Goal: Communication & Community: Answer question/provide support

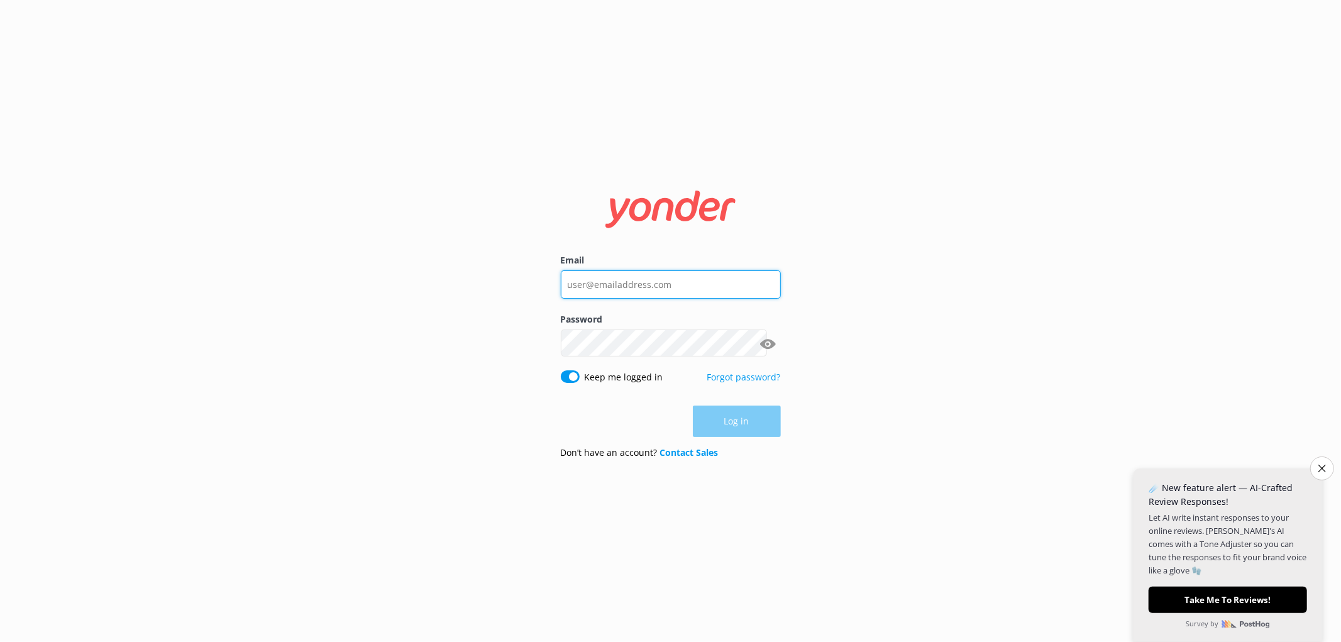
click at [680, 288] on input "Email" at bounding box center [671, 284] width 220 height 28
type input "f"
type input "[EMAIL_ADDRESS][DOMAIN_NAME]"
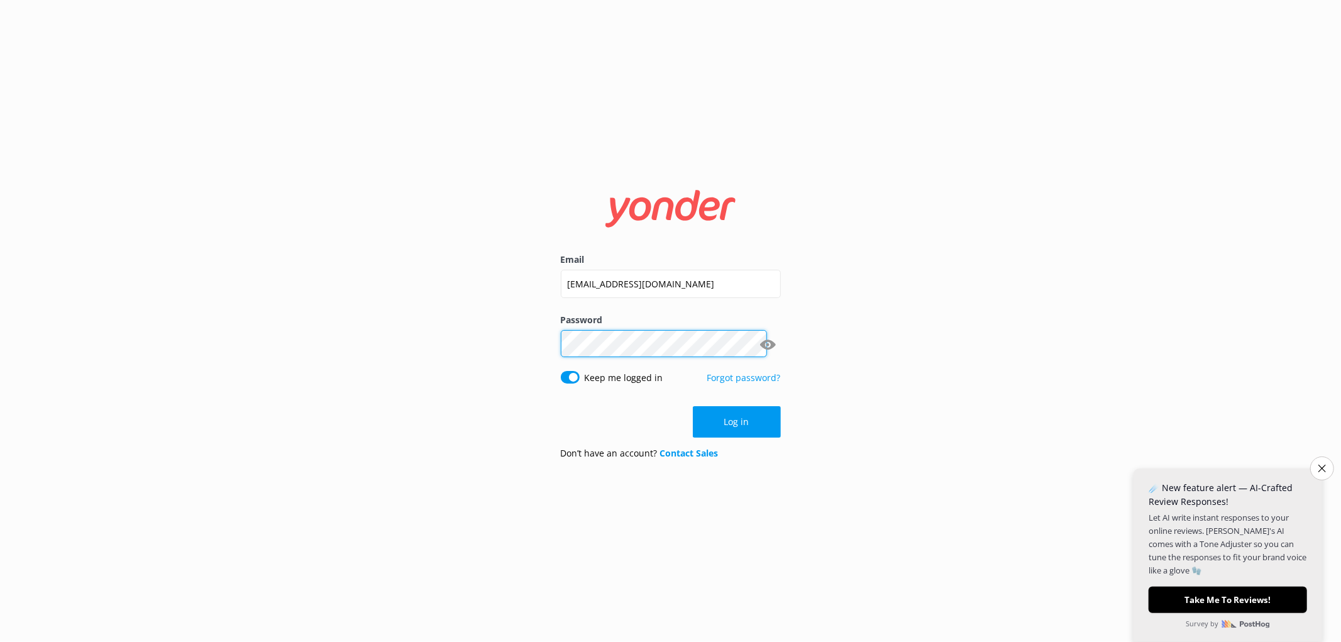
click button "Log in" at bounding box center [737, 421] width 88 height 31
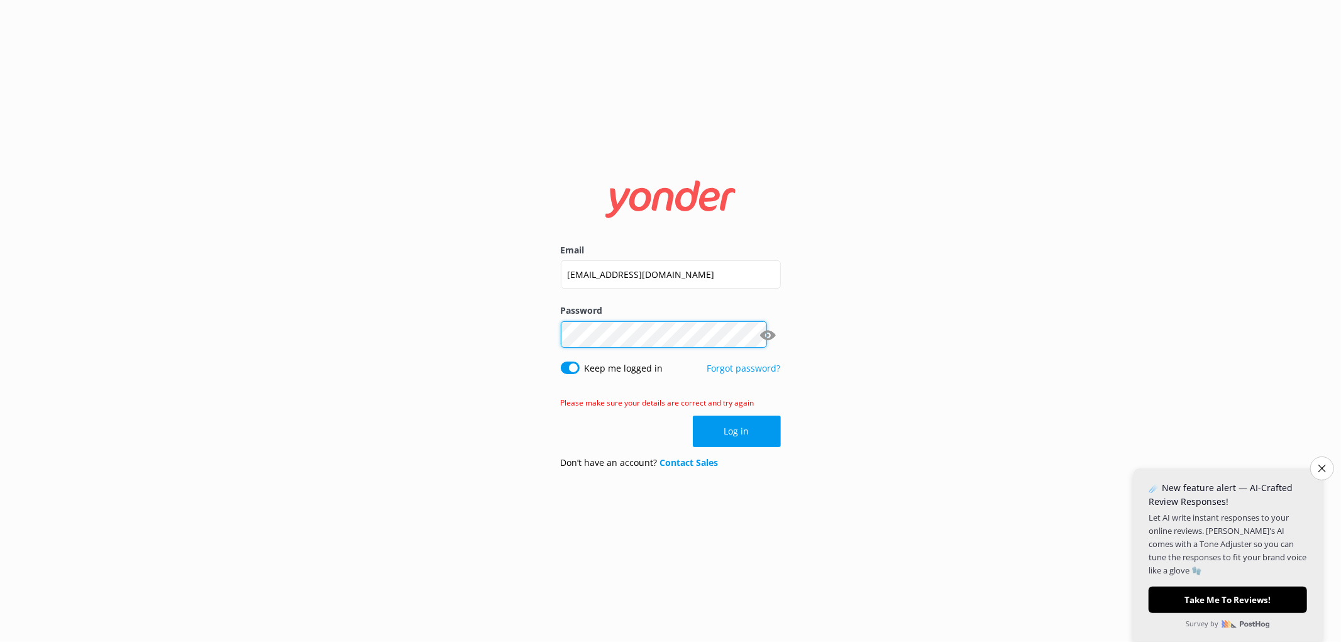
click at [114, 396] on div "Email [EMAIL_ADDRESS][DOMAIN_NAME] Password Show password Keep me logged in For…" at bounding box center [670, 321] width 1341 height 642
click button "Log in" at bounding box center [737, 431] width 88 height 31
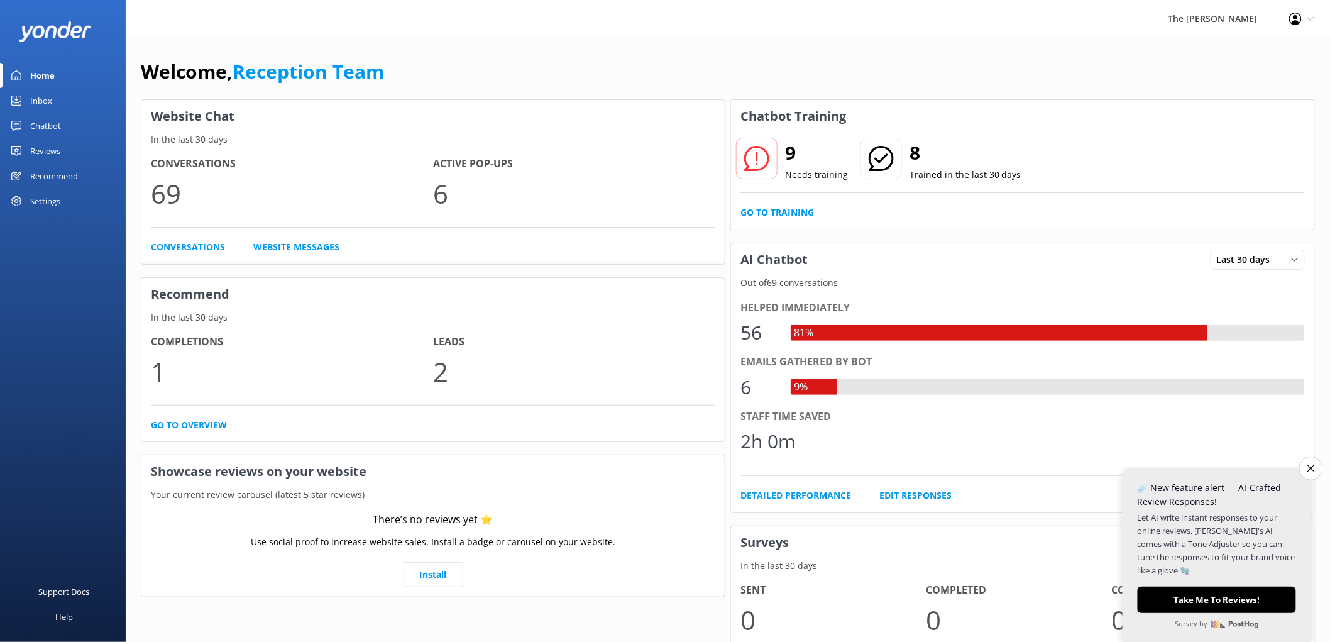
click at [1309, 472] on icon "Close survey" at bounding box center [1312, 469] width 8 height 8
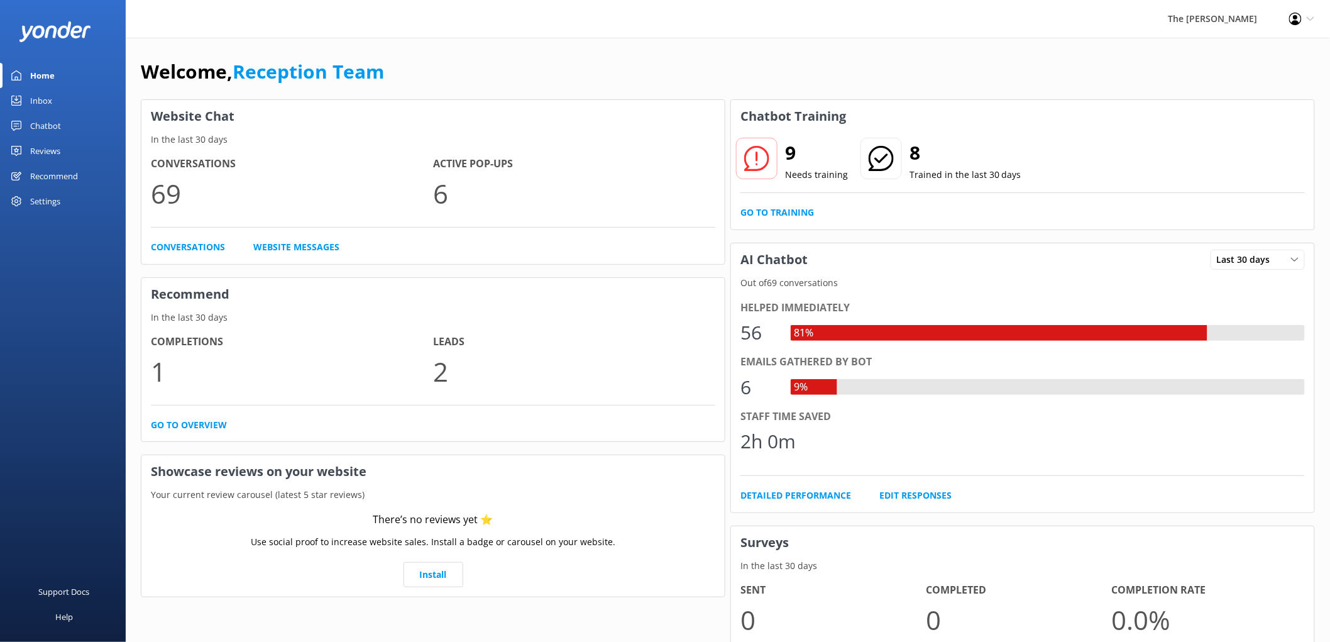
drag, startPoint x: 48, startPoint y: 93, endPoint x: 53, endPoint y: 96, distance: 6.5
click at [50, 92] on link "Inbox" at bounding box center [63, 100] width 126 height 25
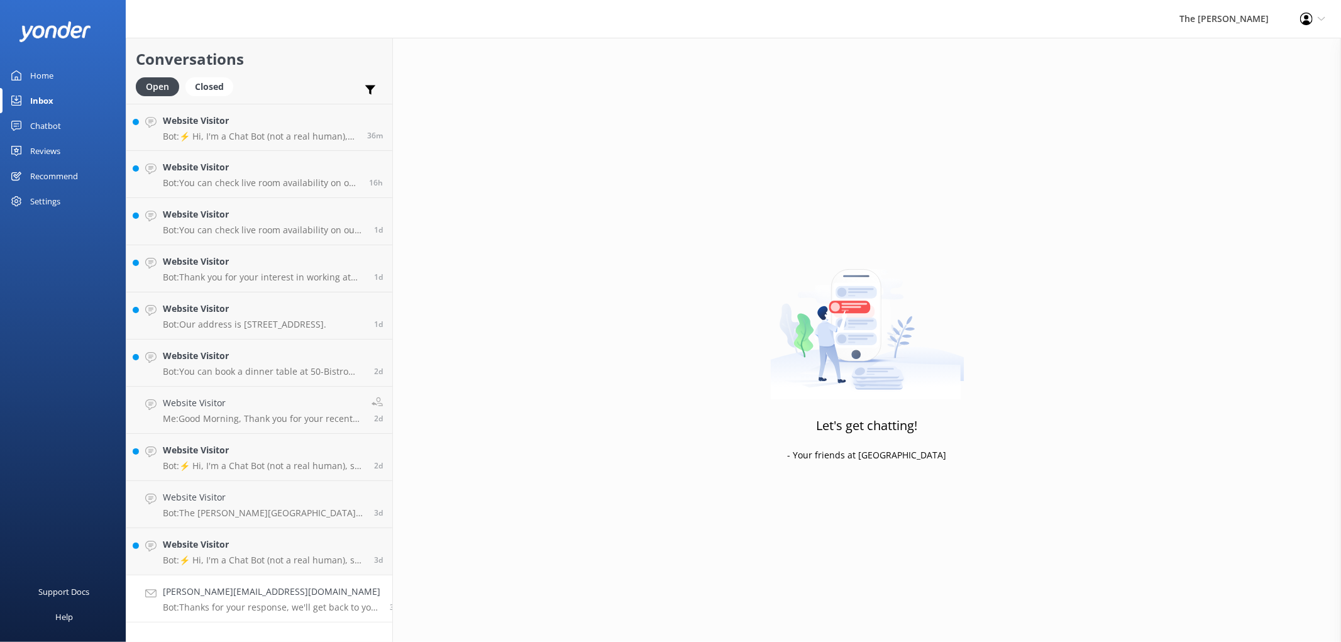
click at [203, 585] on h4 "[PERSON_NAME][EMAIL_ADDRESS][DOMAIN_NAME]" at bounding box center [272, 592] width 218 height 14
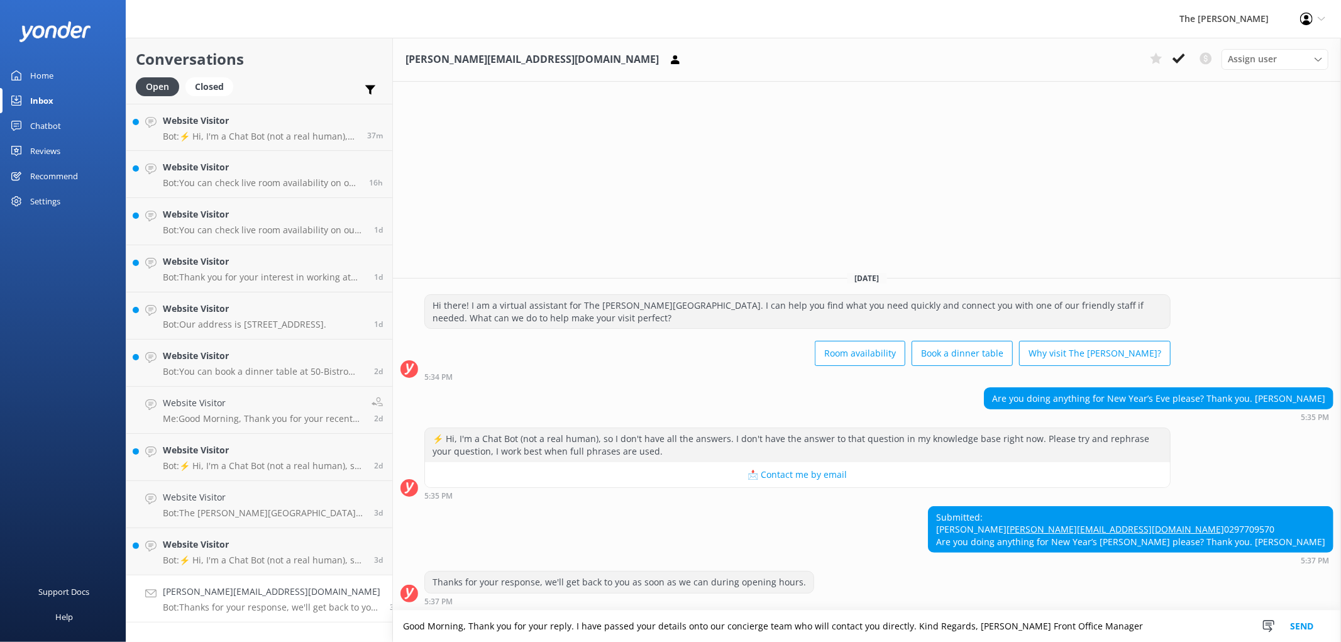
type textarea "Good Morning, Thank you for your reply. I have passed your details onto our con…"
click at [1313, 629] on button "Send" at bounding box center [1301, 625] width 47 height 31
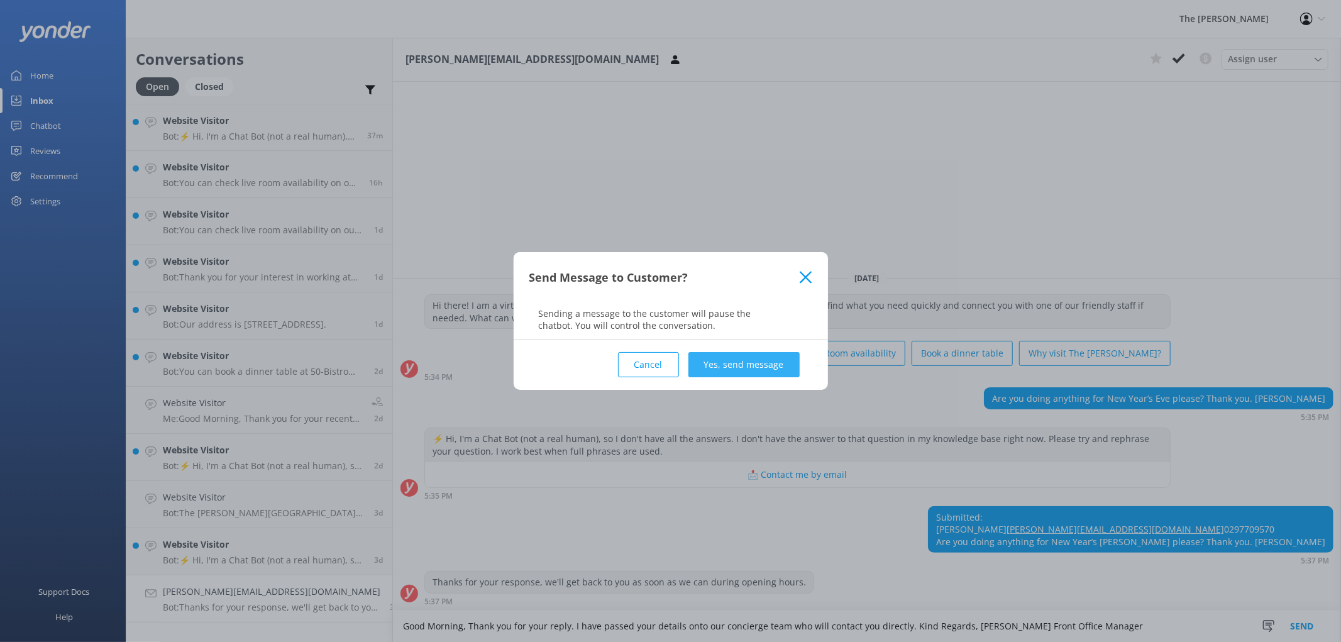
click at [757, 355] on button "Yes, send message" at bounding box center [743, 364] width 111 height 25
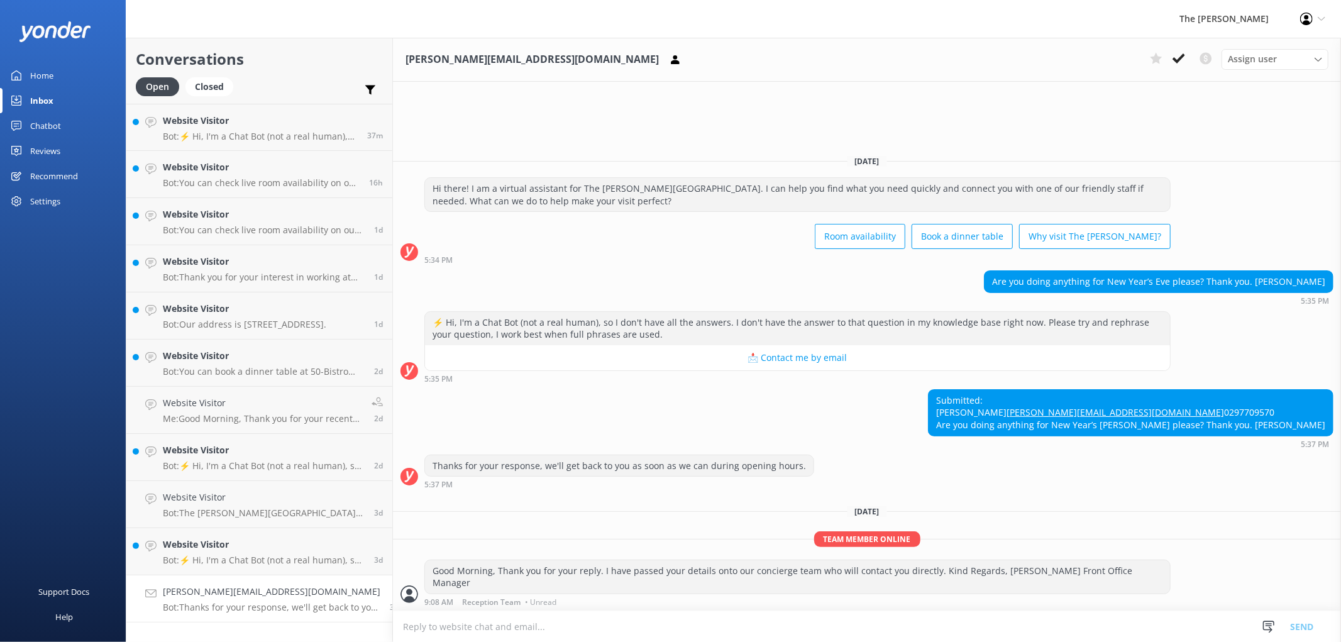
drag, startPoint x: 1147, startPoint y: 409, endPoint x: 1060, endPoint y: 416, distance: 87.7
click at [1060, 416] on div "Submitted: David Stiles-Pickard [EMAIL_ADDRESS][DOMAIN_NAME] 0297709570 Are you…" at bounding box center [1131, 413] width 404 height 46
copy div "[PERSON_NAME]"
click at [1183, 57] on icon at bounding box center [1178, 58] width 13 height 13
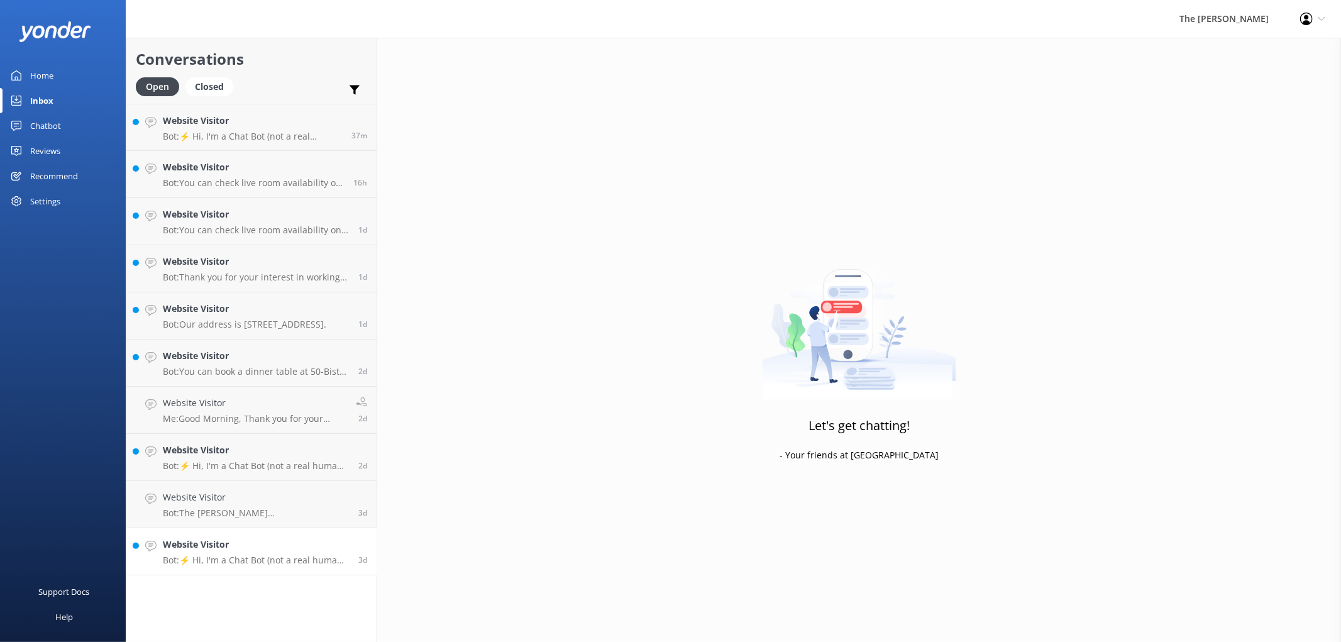
click at [225, 538] on div "Website Visitor Bot: ⚡ Hi, I'm a Chat Bot (not a real human), so I don't have a…" at bounding box center [256, 552] width 186 height 28
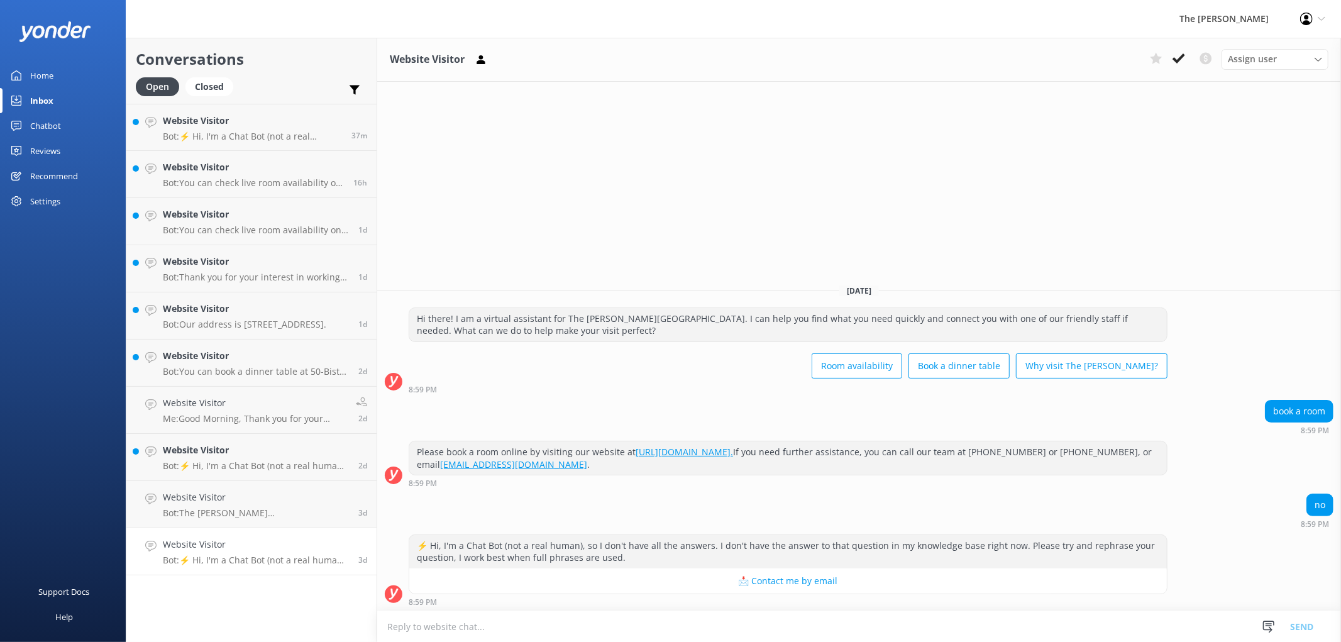
click at [1190, 49] on button at bounding box center [1178, 58] width 23 height 19
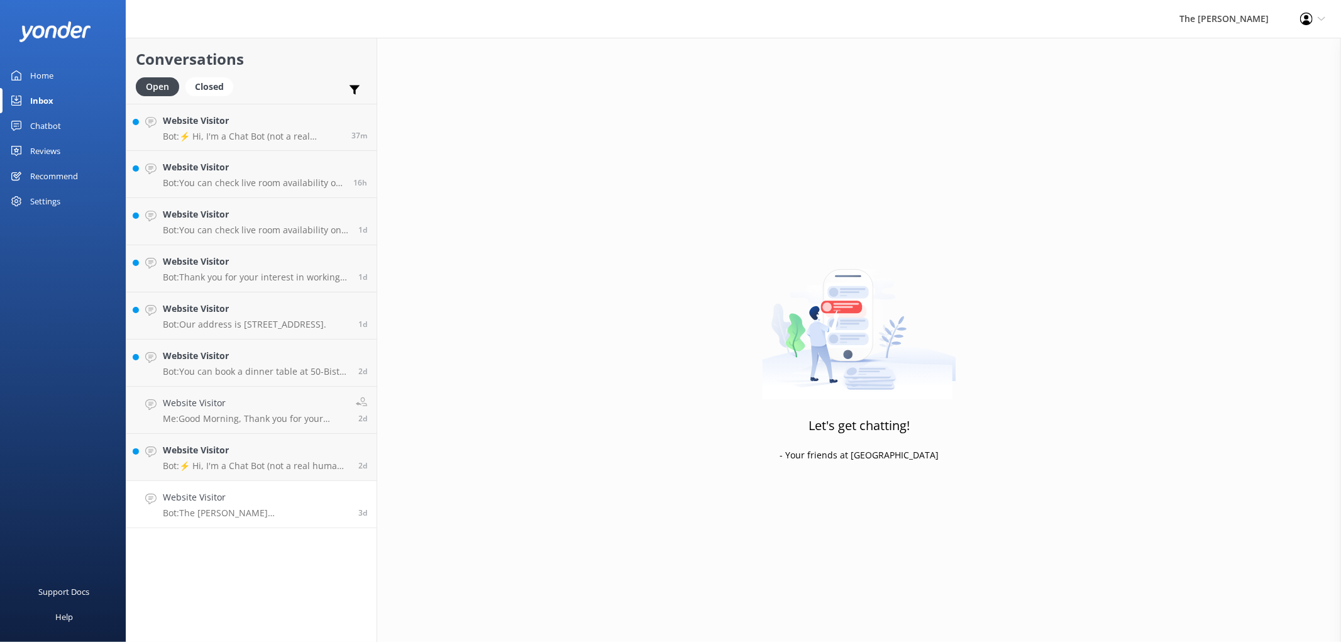
click at [246, 490] on h4 "Website Visitor" at bounding box center [256, 497] width 186 height 14
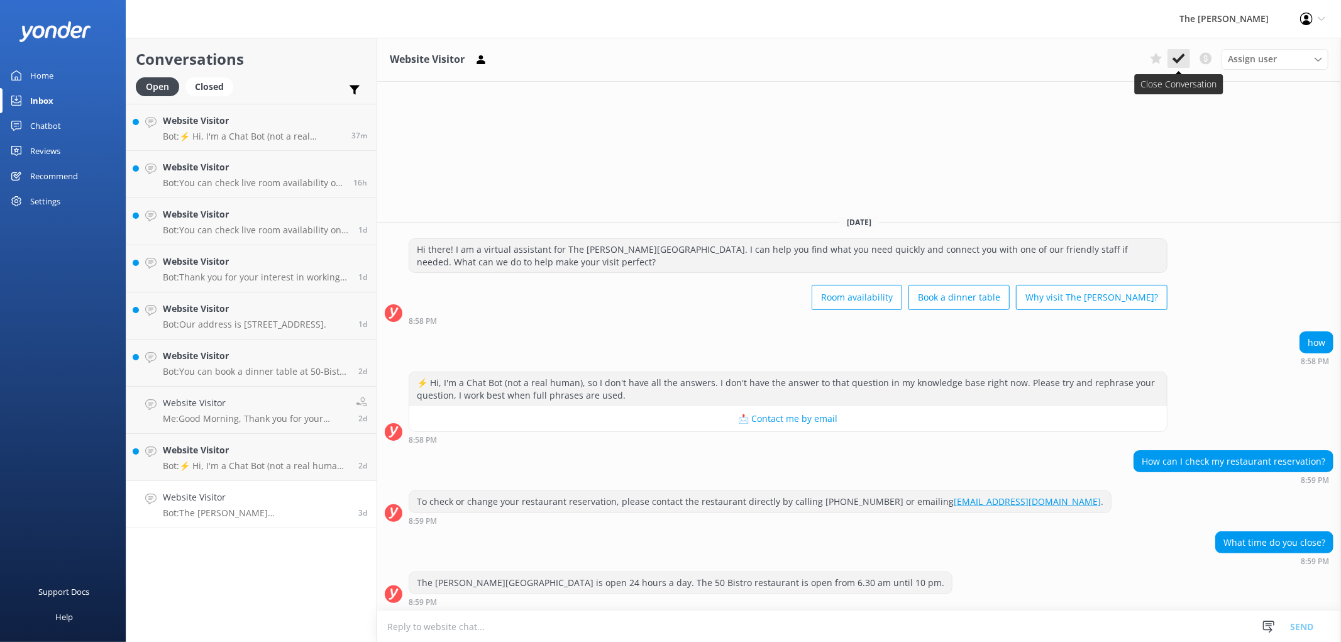
click at [1185, 55] on use at bounding box center [1178, 58] width 13 height 10
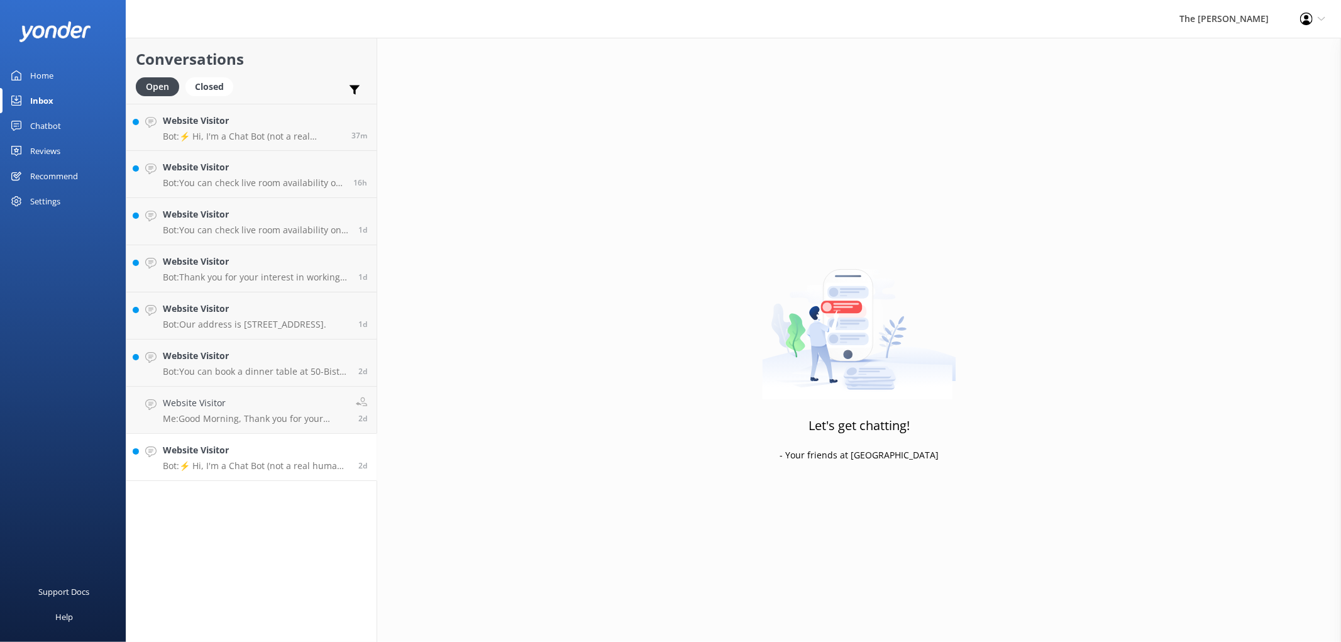
click at [235, 443] on h4 "Website Visitor" at bounding box center [256, 450] width 186 height 14
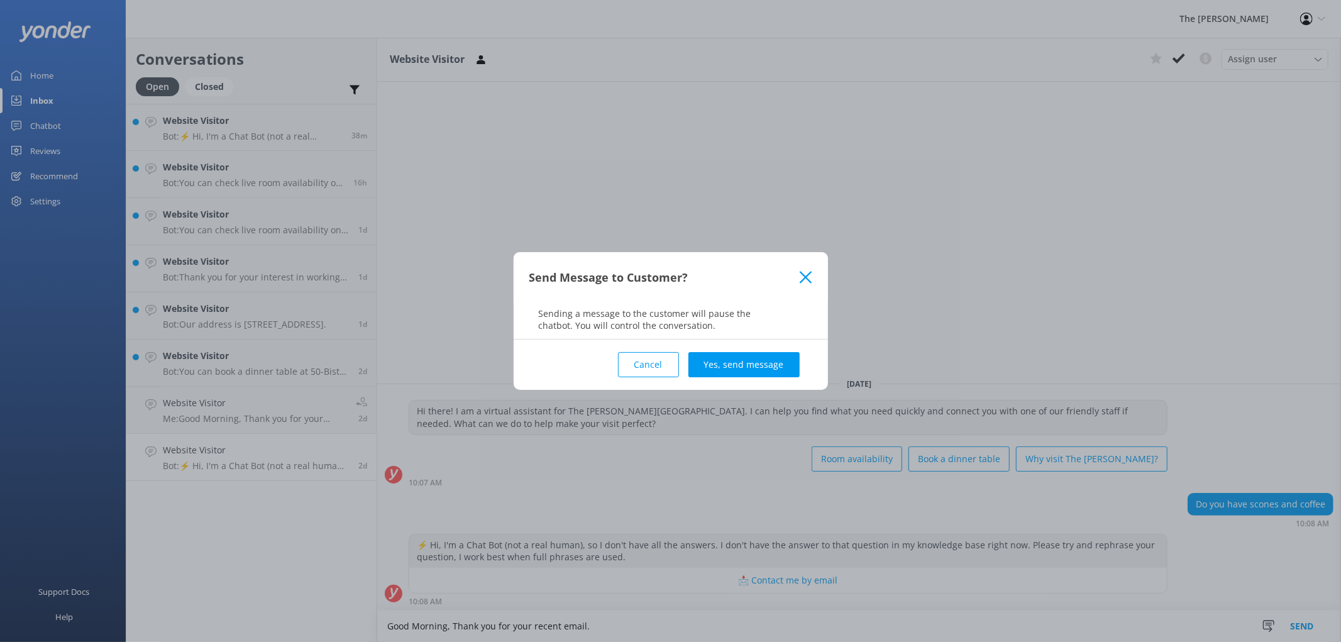
type textarea "Good Morning, Thank you for your recent email."
click at [655, 361] on button "Cancel" at bounding box center [648, 364] width 61 height 25
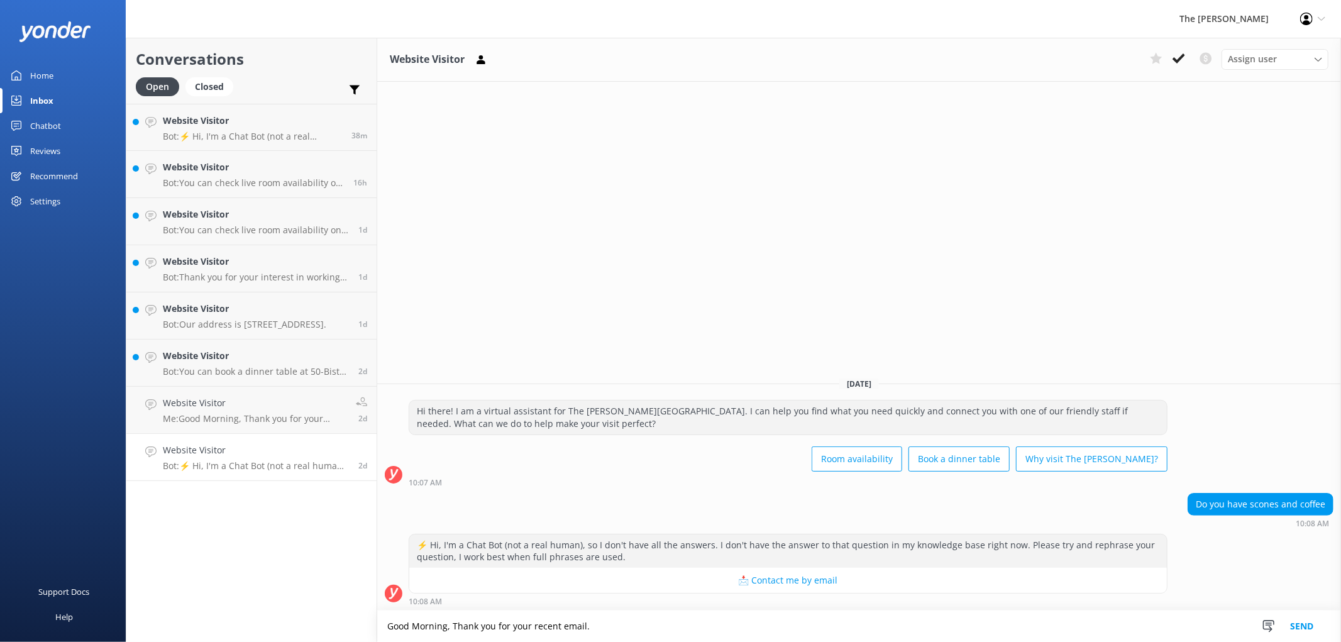
click at [569, 626] on textarea "Good Morning, Thank you for your recent email." at bounding box center [859, 625] width 964 height 31
drag, startPoint x: 673, startPoint y: 622, endPoint x: 272, endPoint y: 626, distance: 401.7
click at [272, 626] on div "Conversations Open Closed Important Converted Assigned to me Unassigned Website…" at bounding box center [733, 340] width 1215 height 604
click at [248, 413] on p "Me: Good Morning, Thank you for your recent enquiry. Please provide either a va…" at bounding box center [255, 418] width 184 height 11
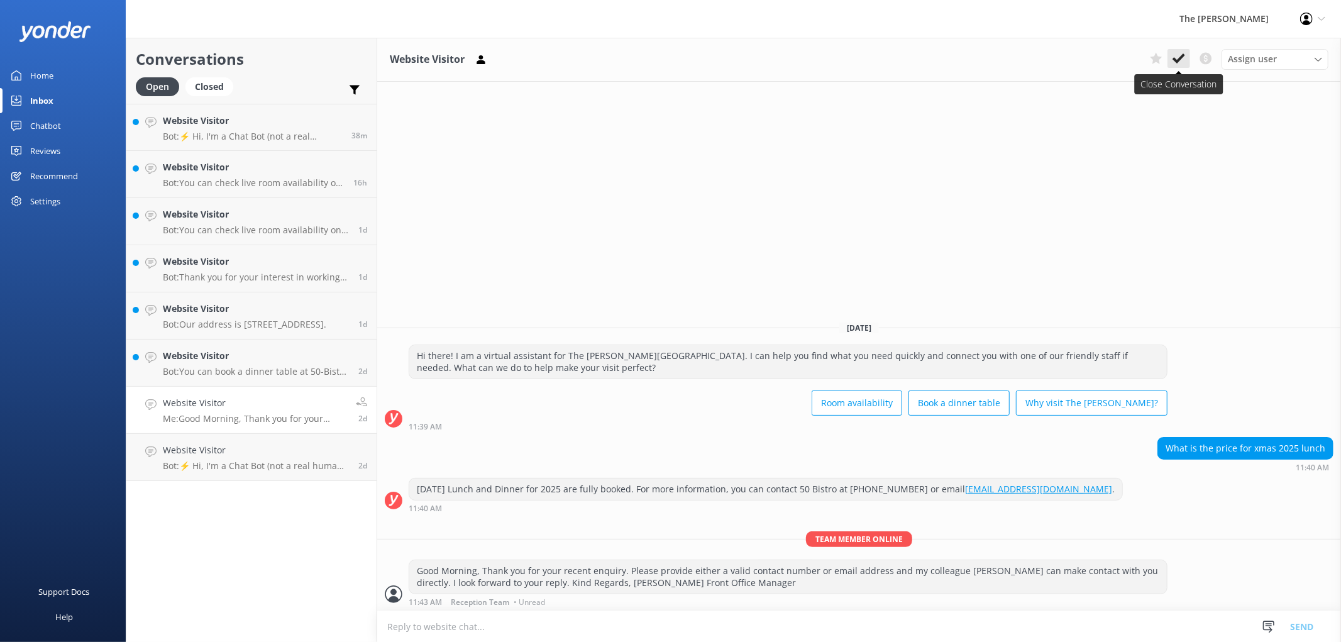
click at [1185, 52] on icon at bounding box center [1178, 58] width 13 height 13
click at [241, 349] on h4 "Website Visitor" at bounding box center [256, 356] width 186 height 14
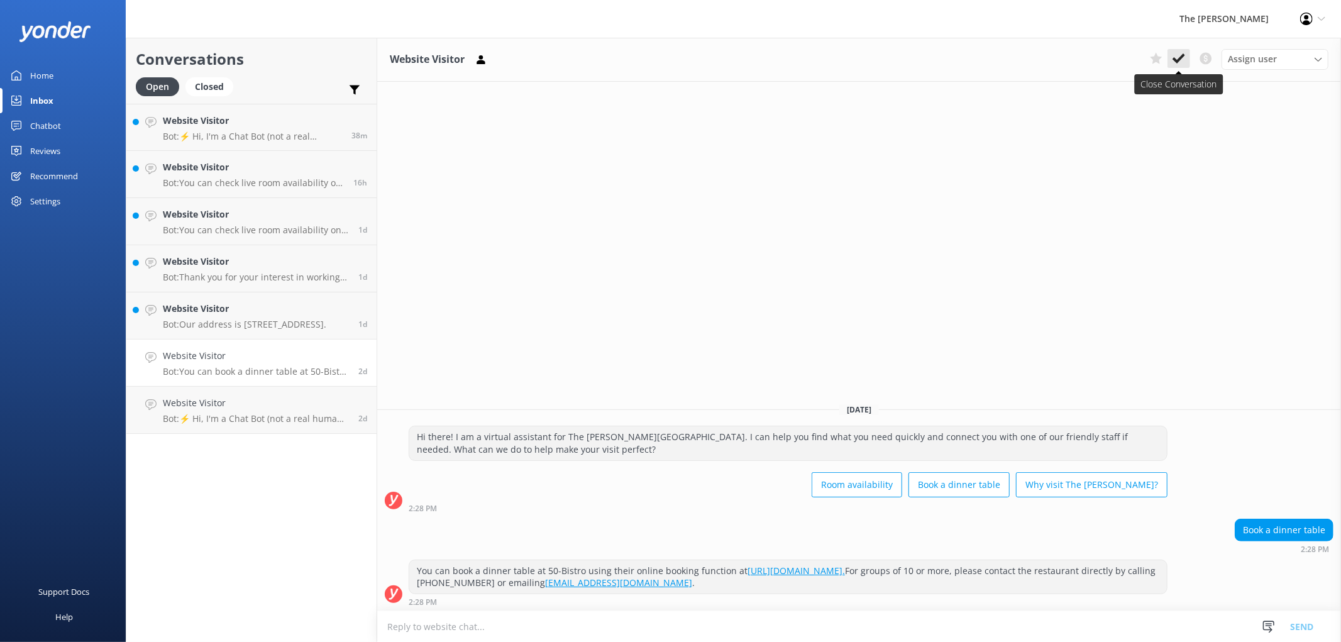
click at [1190, 49] on button at bounding box center [1178, 58] width 23 height 19
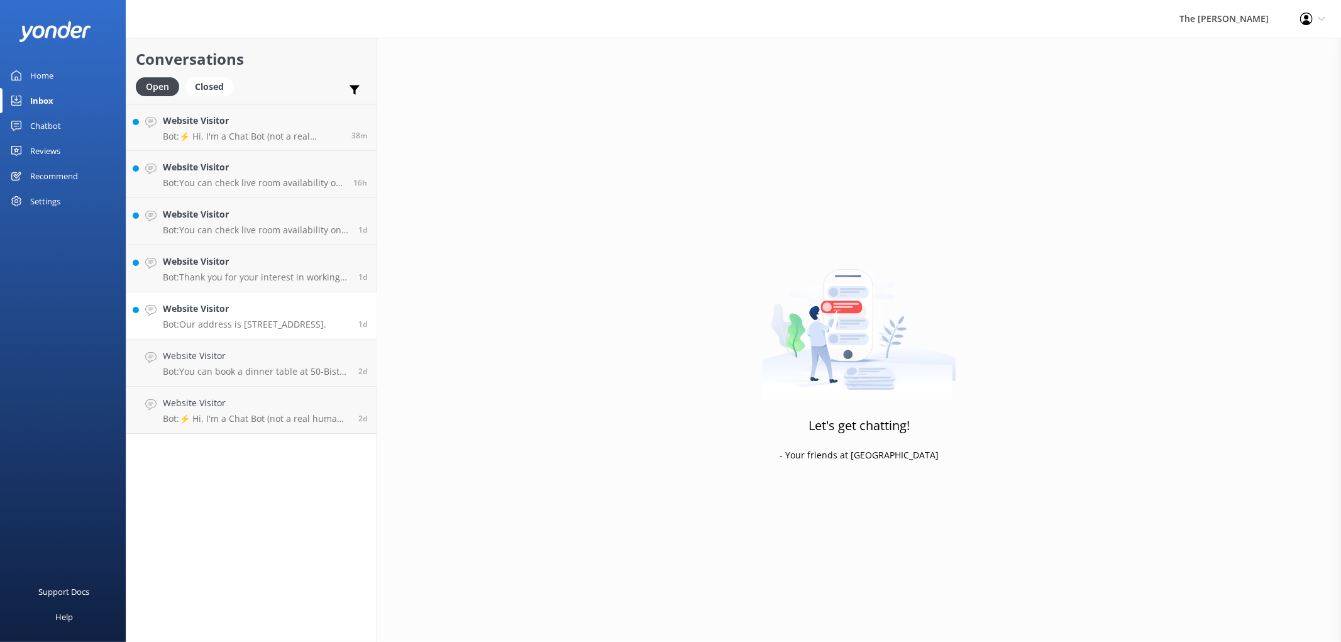
click at [234, 302] on div "Website Visitor Bot: Our address is [STREET_ADDRESS]." at bounding box center [244, 316] width 163 height 28
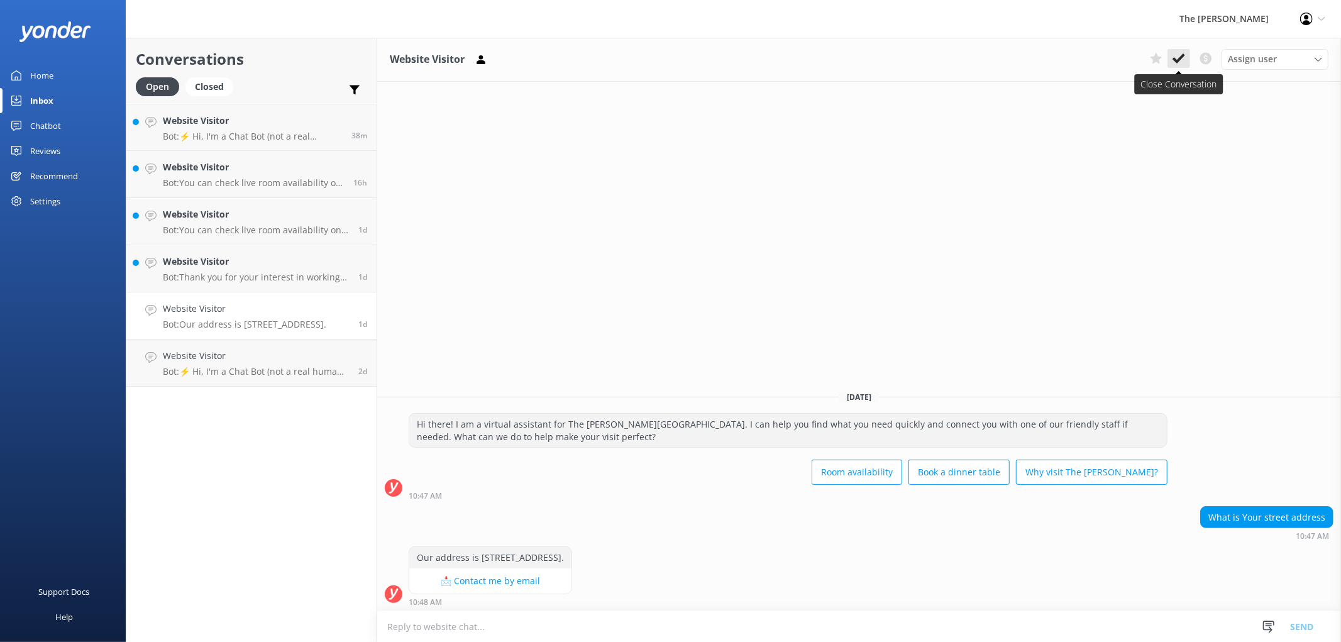
click at [1190, 49] on button at bounding box center [1178, 58] width 23 height 19
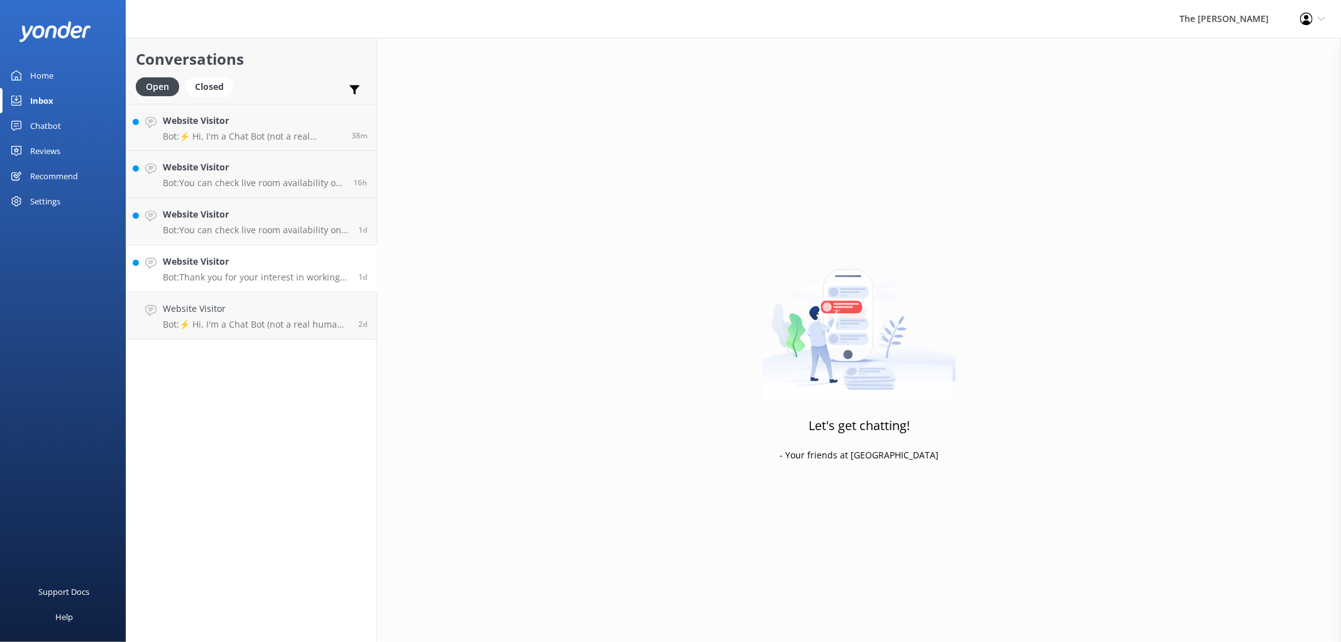
click at [209, 255] on div "Website Visitor Bot: Thank you for your interest in working at [GEOGRAPHIC_DATA…" at bounding box center [256, 269] width 186 height 28
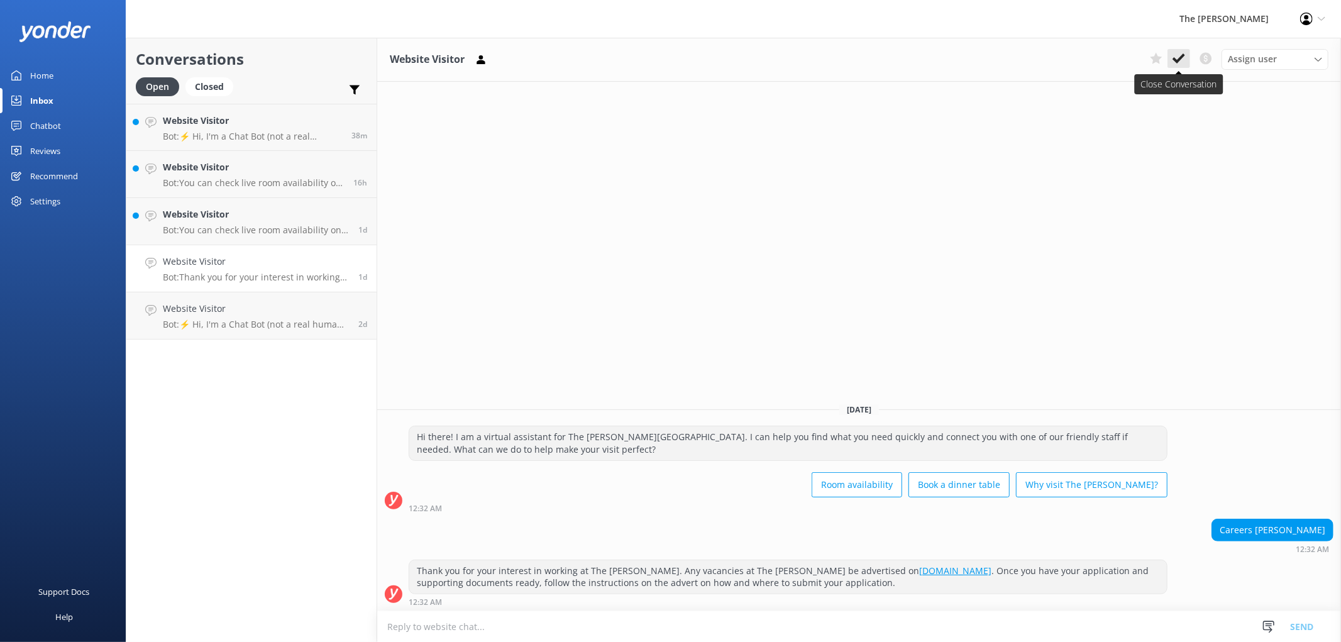
click at [1185, 55] on use at bounding box center [1178, 58] width 13 height 10
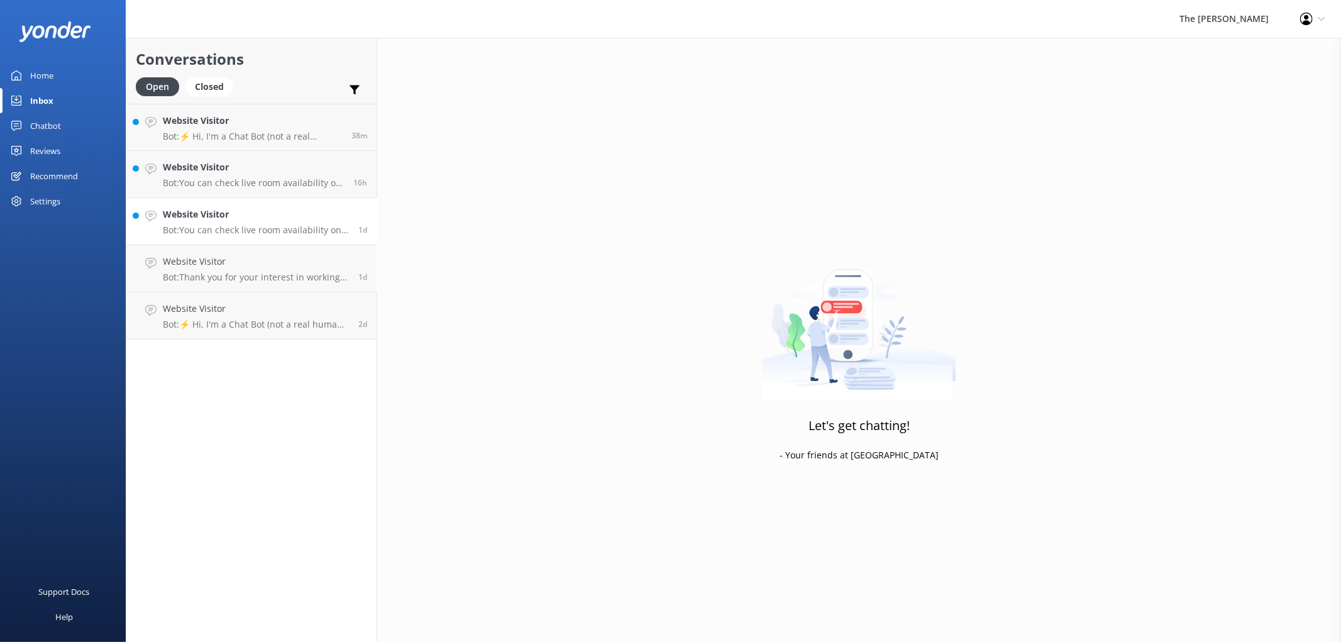
click at [196, 207] on h4 "Website Visitor" at bounding box center [256, 214] width 186 height 14
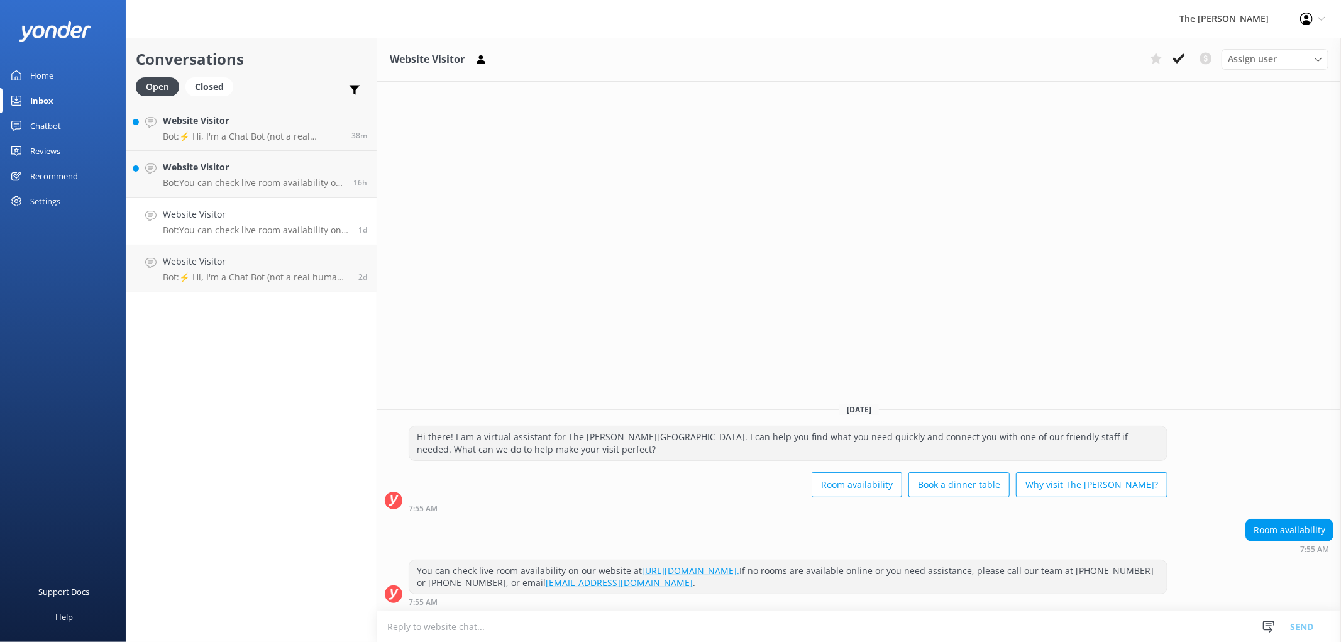
click at [1185, 57] on use at bounding box center [1178, 58] width 13 height 10
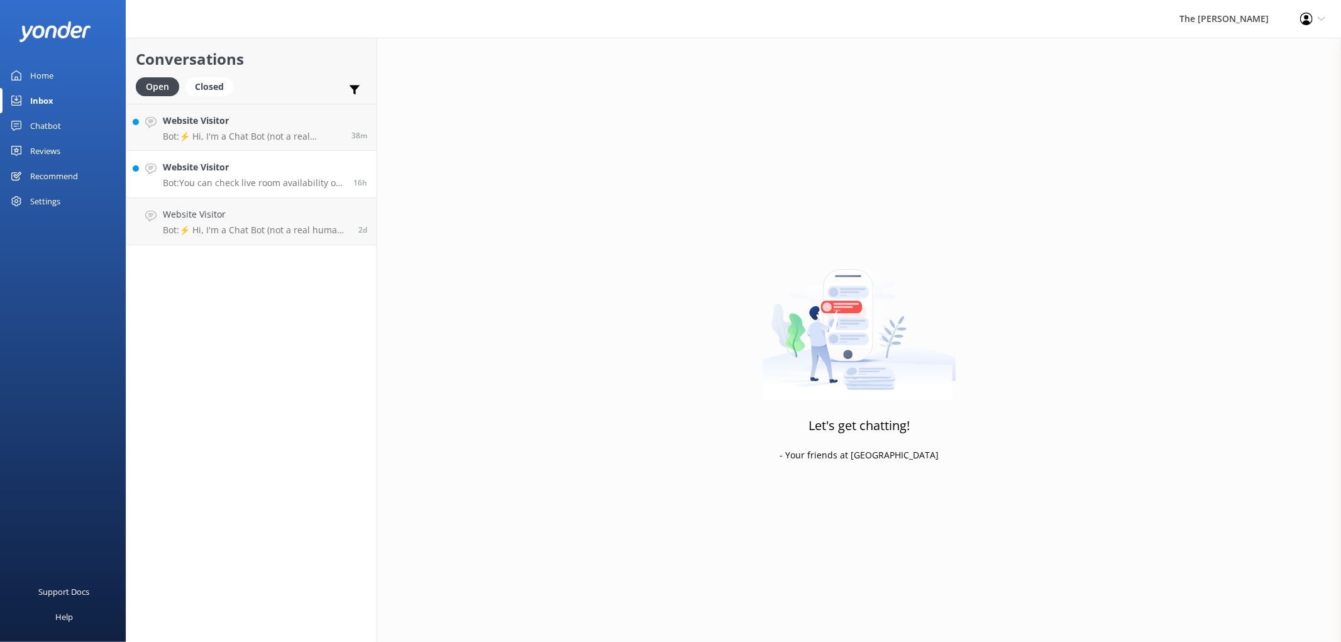
click at [178, 177] on p "Bot: You can check live room availability on our website at [URL][DOMAIN_NAME].…" at bounding box center [253, 182] width 181 height 11
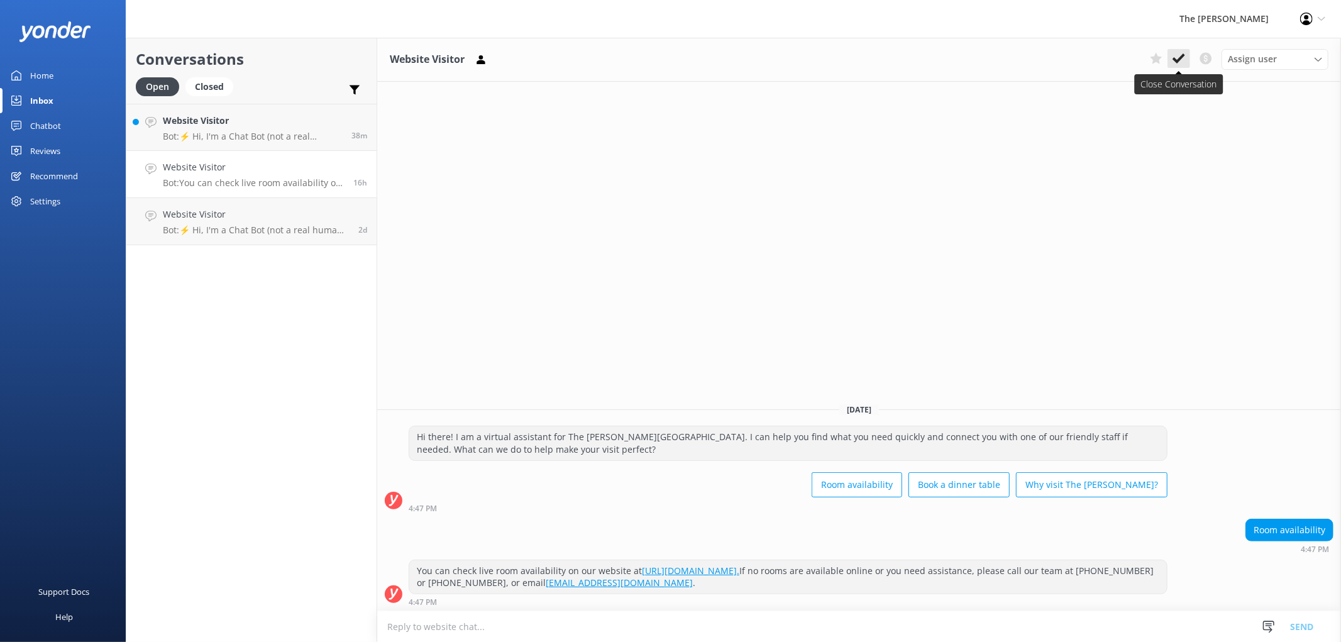
click at [1185, 59] on icon at bounding box center [1178, 58] width 13 height 13
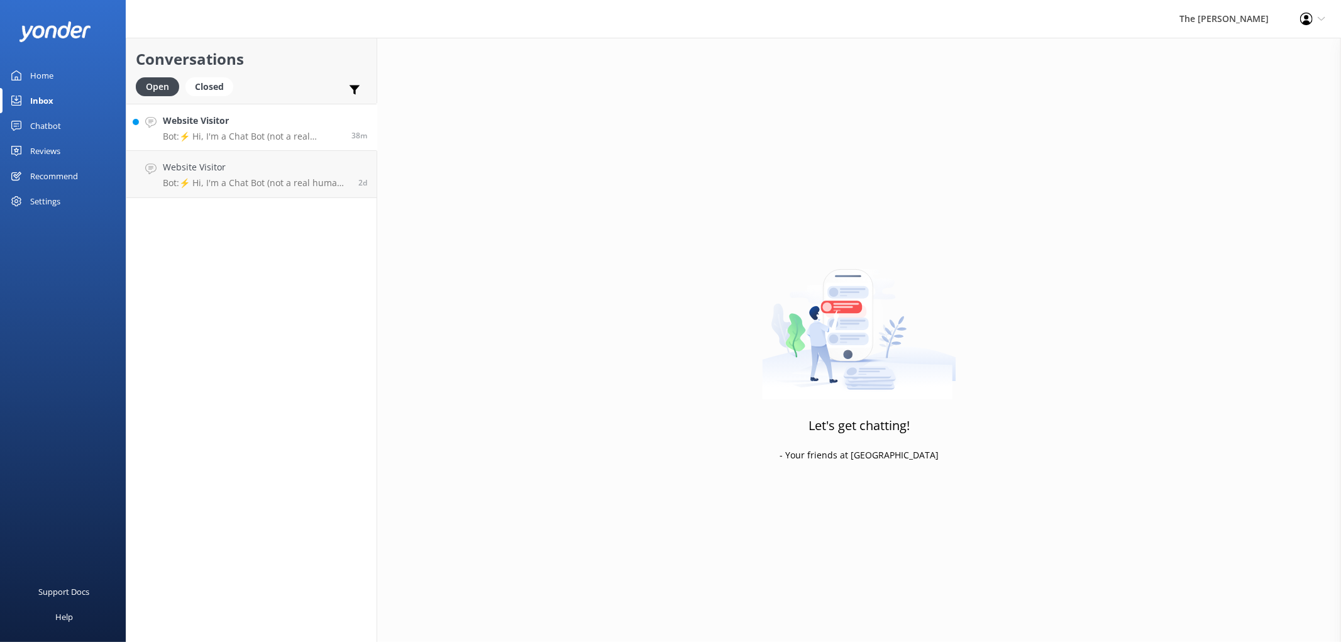
click at [226, 132] on p "Bot: ⚡ Hi, I'm a Chat Bot (not a real human), so I don't have all the answers. …" at bounding box center [252, 136] width 179 height 11
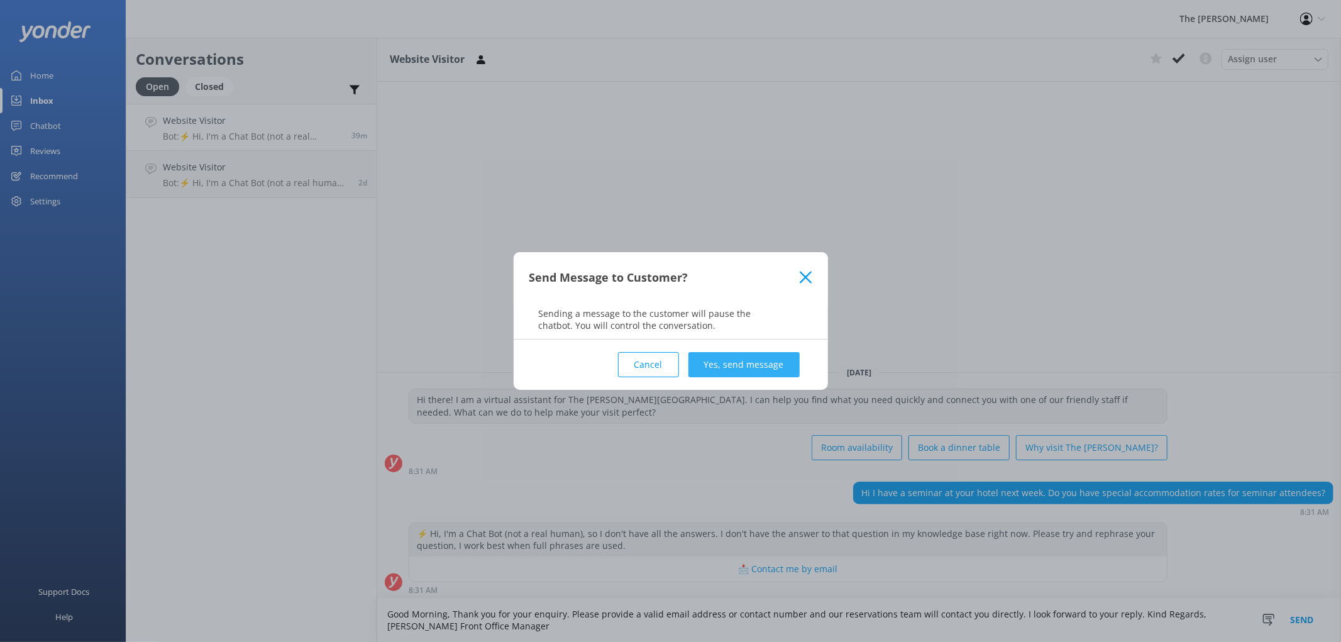
type textarea "Good Morning, Thank you for your enquiry. Please provide a valid email address …"
click at [751, 355] on button "Yes, send message" at bounding box center [743, 364] width 111 height 25
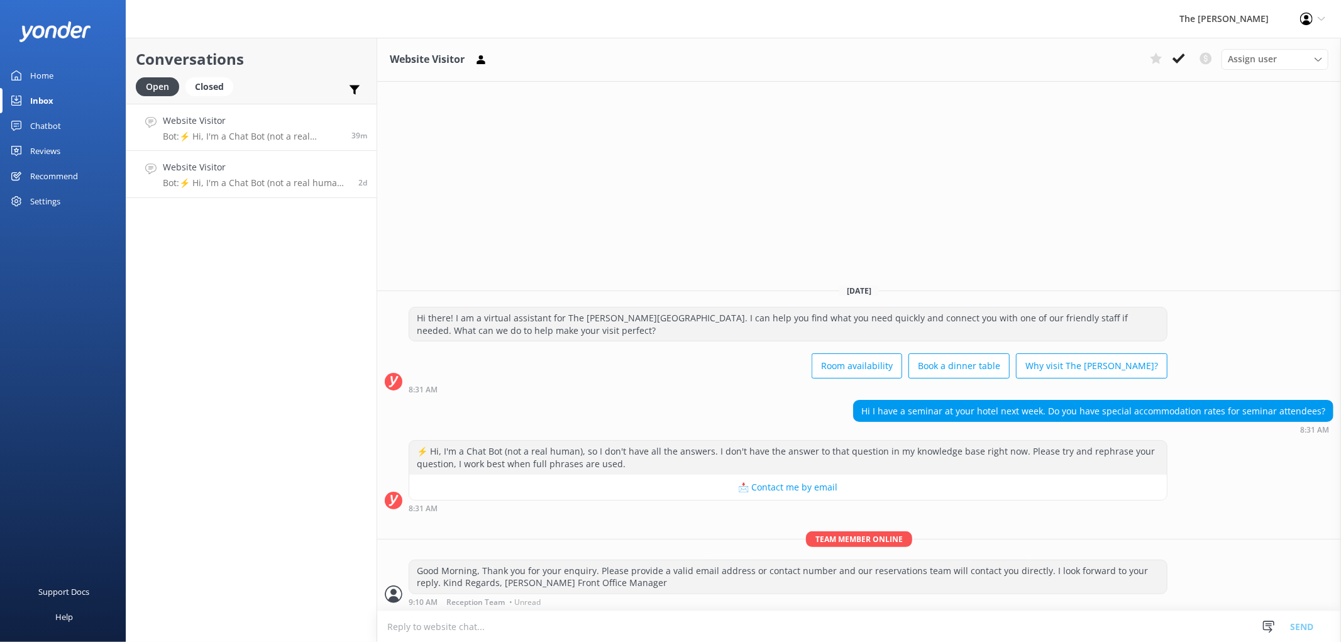
click at [252, 160] on h4 "Website Visitor" at bounding box center [256, 167] width 186 height 14
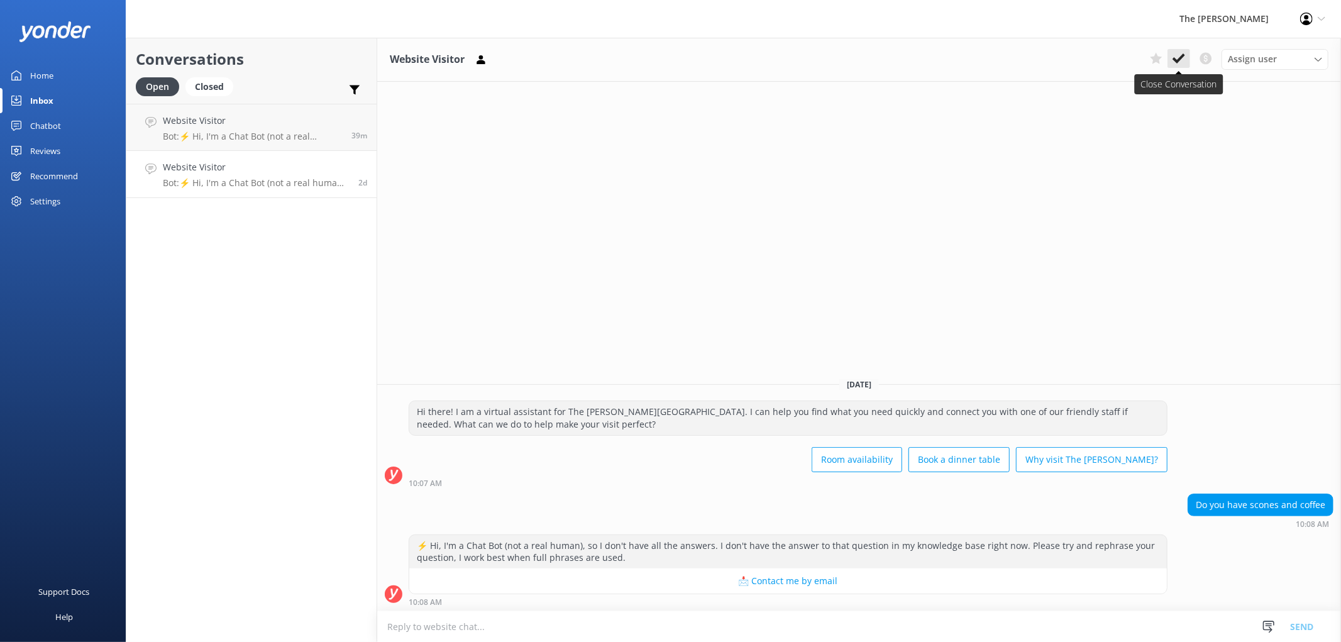
click at [1185, 54] on icon at bounding box center [1178, 58] width 13 height 13
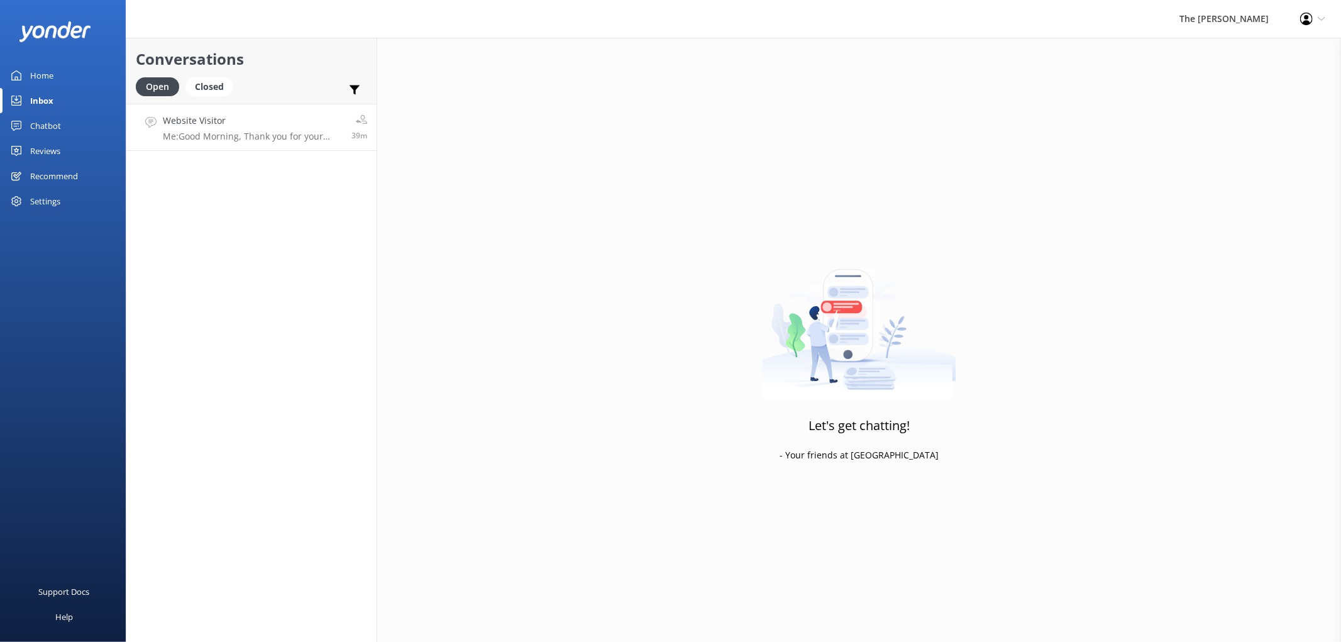
click at [235, 131] on p "Me: Good Morning, Thank you for your enquiry. Please provide a valid email addr…" at bounding box center [252, 136] width 179 height 11
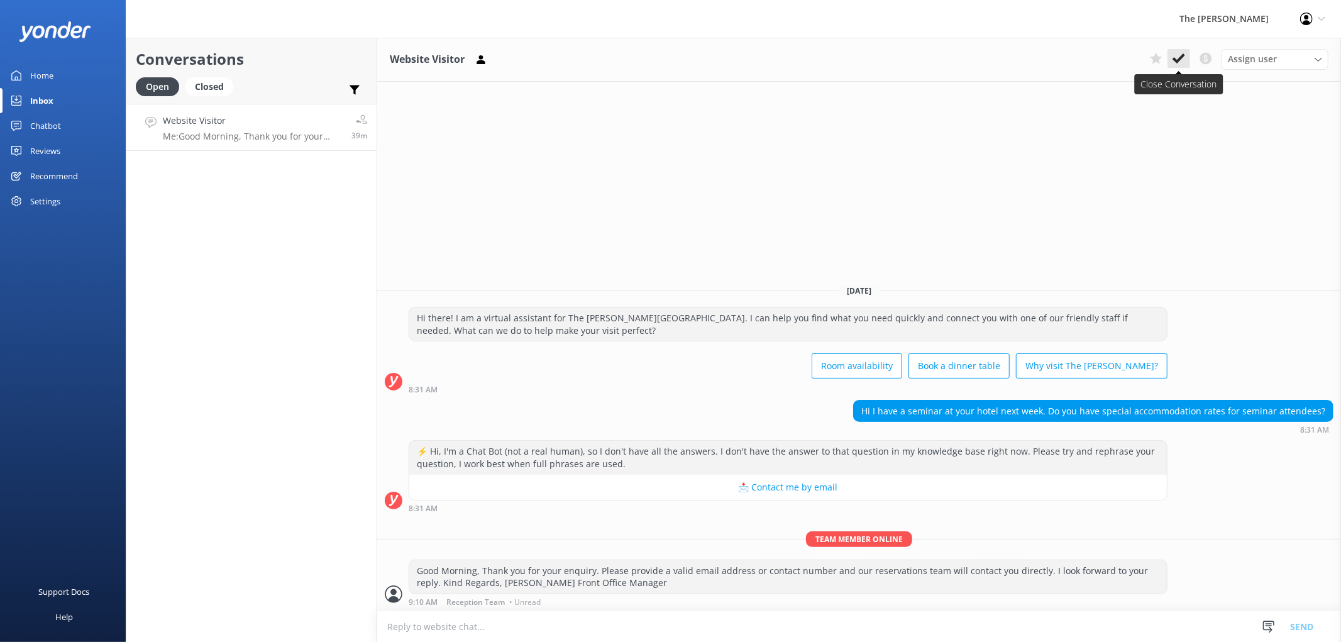
click at [1184, 57] on use at bounding box center [1178, 58] width 13 height 10
